Goal: Information Seeking & Learning: Learn about a topic

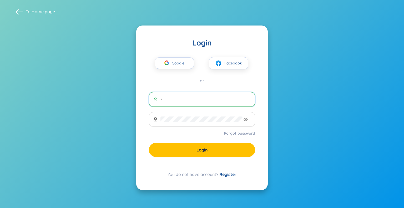
drag, startPoint x: 182, startPoint y: 101, endPoint x: 154, endPoint y: 99, distance: 28.5
click at [154, 99] on span "z" at bounding box center [202, 99] width 106 height 15
type input "hptho@z"
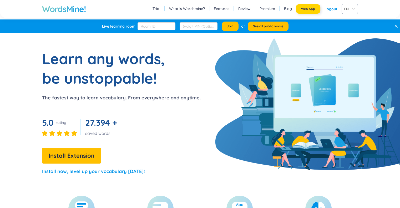
click at [306, 9] on span "Web App" at bounding box center [308, 9] width 14 height 4
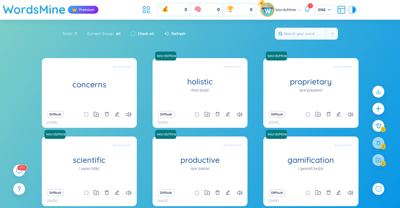
click at [308, 11] on icon at bounding box center [307, 9] width 4 height 4
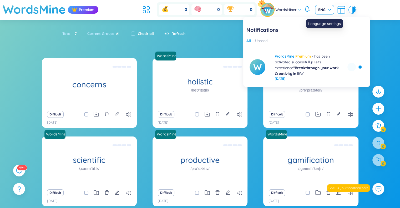
click at [325, 12] on span "ENG" at bounding box center [325, 9] width 13 height 5
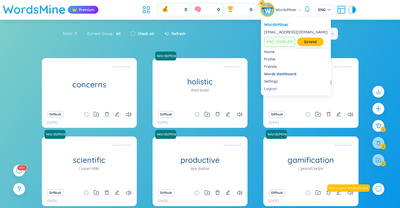
click at [274, 6] on div at bounding box center [267, 9] width 13 height 13
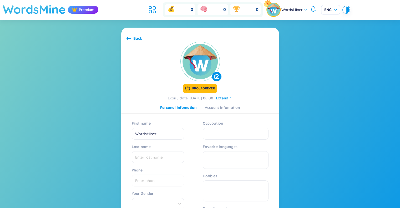
click at [46, 5] on h1 "WordsMine" at bounding box center [34, 9] width 63 height 19
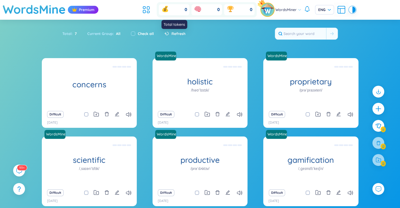
click at [180, 11] on div "0" at bounding box center [174, 9] width 31 height 11
click at [149, 9] on icon at bounding box center [146, 9] width 9 height 9
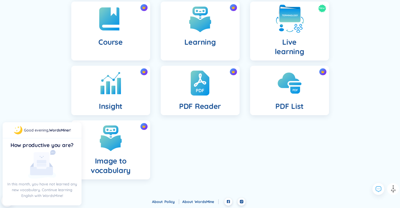
click at [273, 32] on div "New Live learning" at bounding box center [289, 31] width 79 height 59
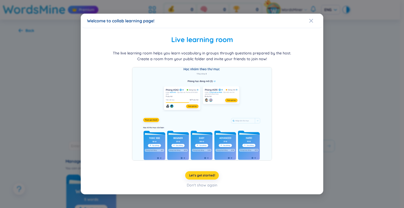
click at [197, 175] on span "Let's get started!" at bounding box center [202, 176] width 26 height 4
